Goal: Task Accomplishment & Management: Use online tool/utility

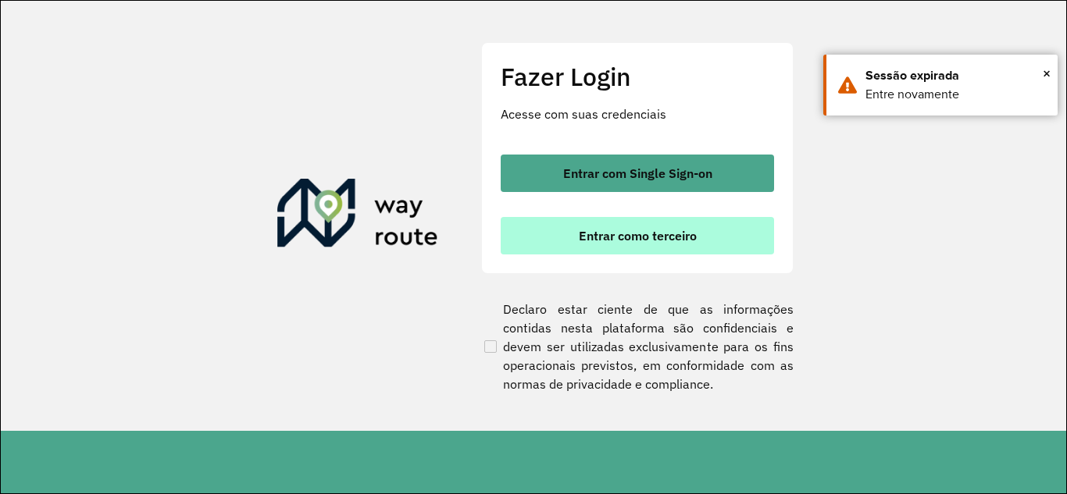
click at [605, 236] on span "Entrar como terceiro" at bounding box center [638, 236] width 118 height 12
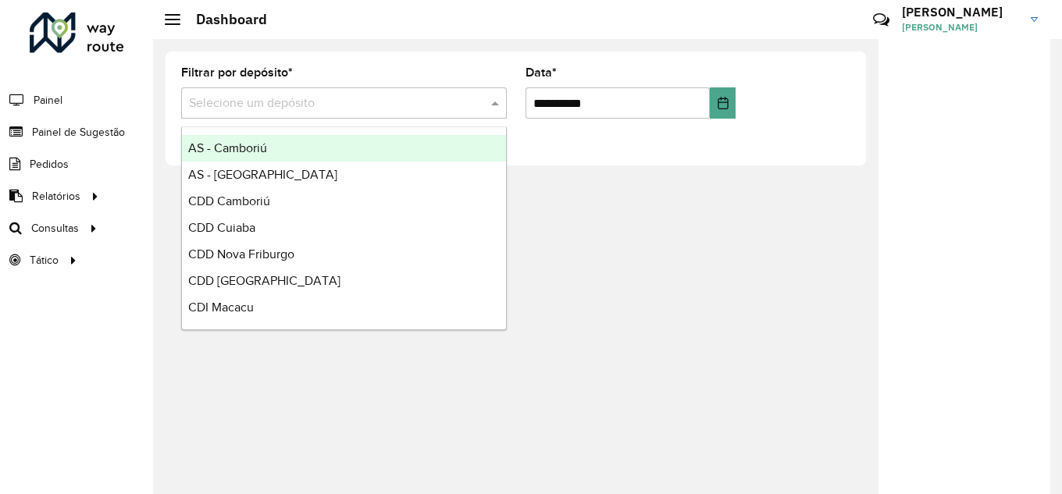
click at [409, 106] on input "text" at bounding box center [328, 103] width 279 height 19
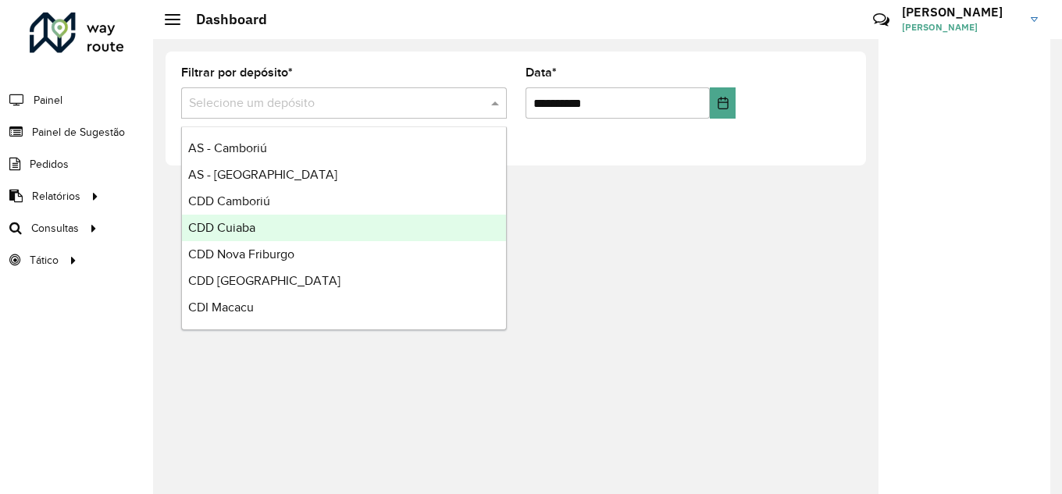
click at [259, 229] on div "CDD Cuiaba" at bounding box center [344, 228] width 324 height 27
